Goal: Information Seeking & Learning: Find specific fact

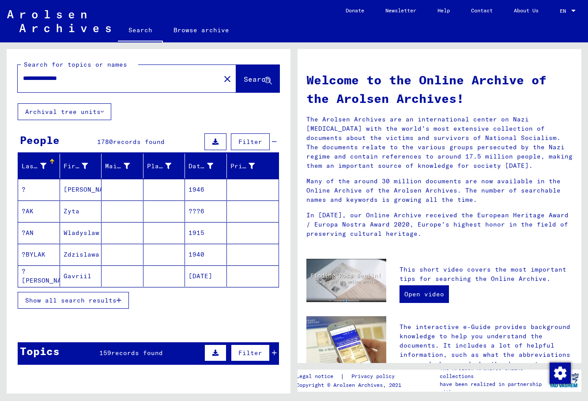
type input "**********"
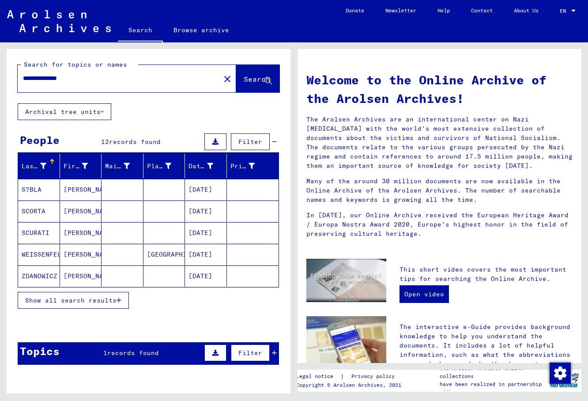
click at [37, 284] on mat-cell "ZDANOWICZ" at bounding box center [39, 275] width 42 height 21
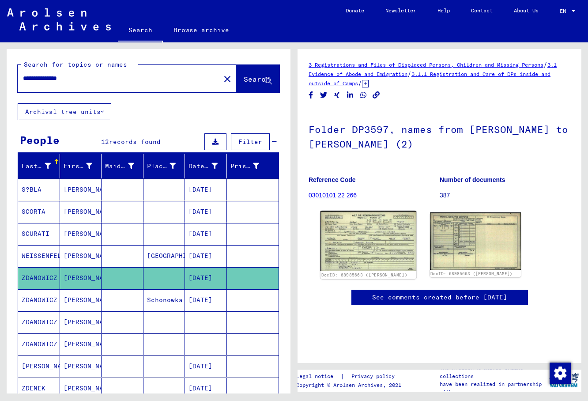
click at [368, 248] on img at bounding box center [369, 241] width 96 height 60
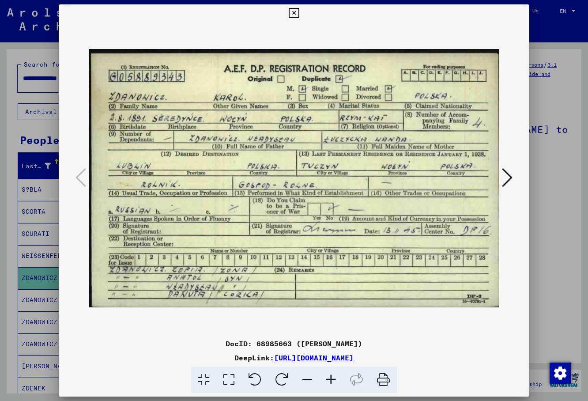
click at [299, 15] on icon at bounding box center [294, 13] width 10 height 11
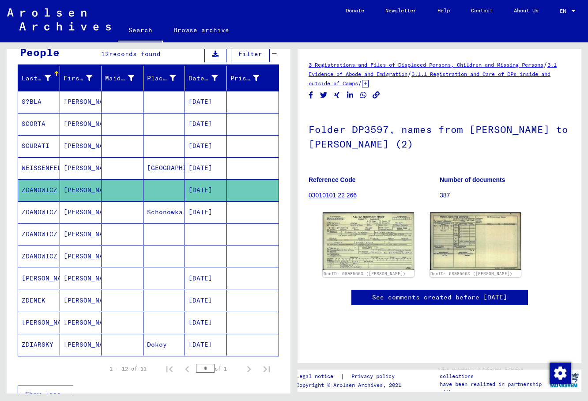
scroll to position [143, 0]
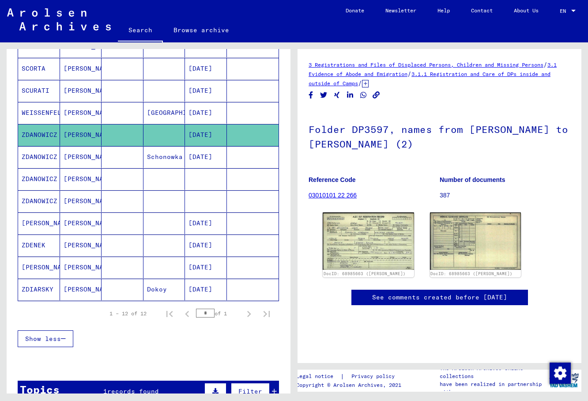
click at [81, 181] on mat-cell "[PERSON_NAME]" at bounding box center [81, 179] width 42 height 22
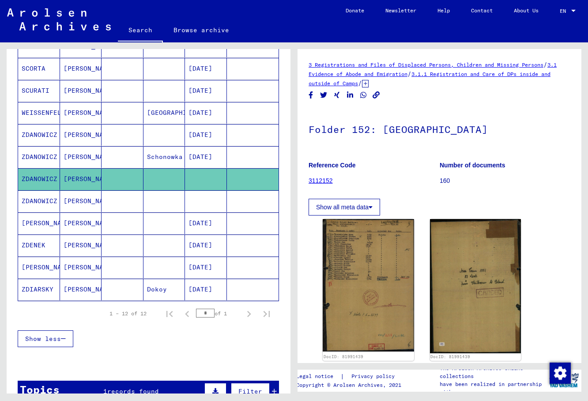
click at [81, 201] on mat-cell "[PERSON_NAME]" at bounding box center [81, 201] width 42 height 22
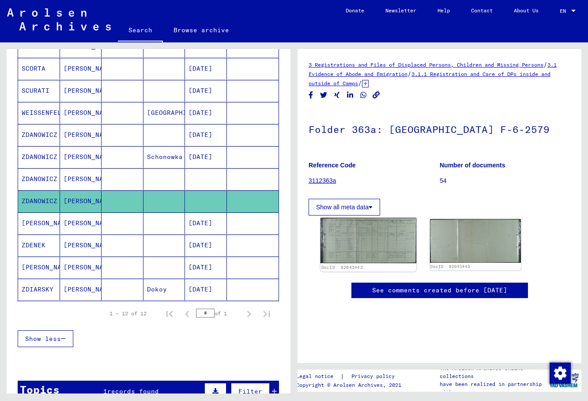
click at [343, 245] on img at bounding box center [369, 240] width 96 height 45
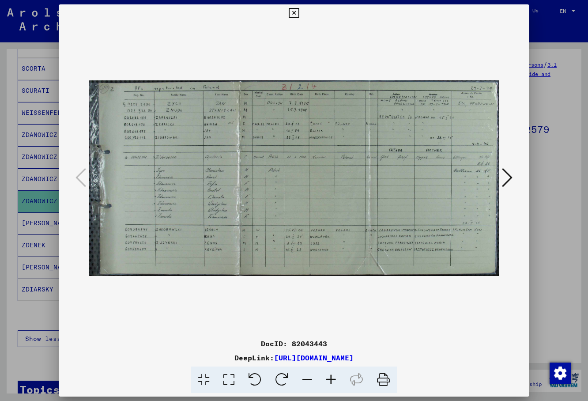
click at [299, 14] on icon at bounding box center [294, 13] width 10 height 11
